Goal: Find specific page/section: Find specific page/section

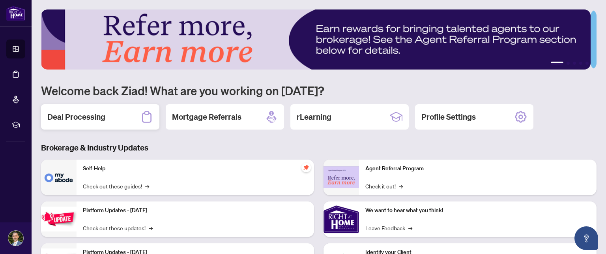
click at [77, 118] on h2 "Deal Processing" at bounding box center [76, 116] width 58 height 11
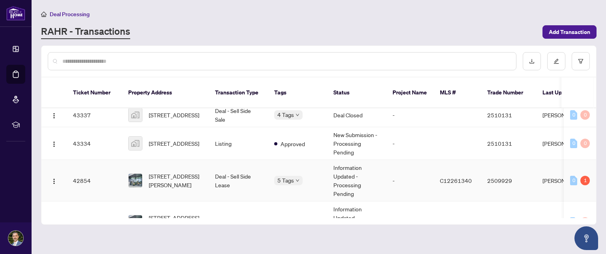
scroll to position [163, 0]
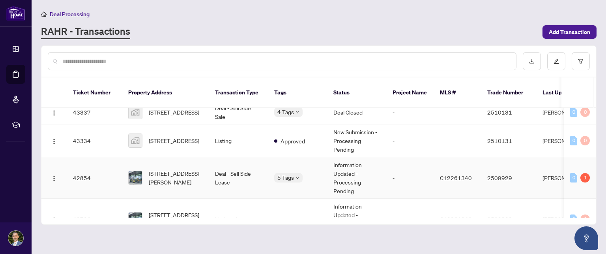
click at [177, 169] on span "3110-125 Peter St, Toronto, Ontario M5V 0M2, Canada" at bounding box center [176, 177] width 54 height 17
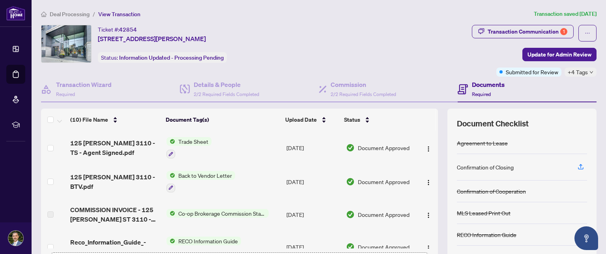
click at [80, 16] on span "Deal Processing" at bounding box center [70, 14] width 40 height 7
